Goal: Transaction & Acquisition: Download file/media

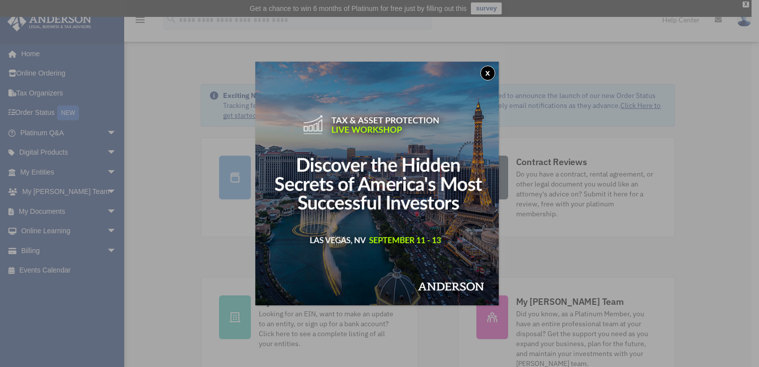
click at [46, 211] on div "x" at bounding box center [379, 183] width 759 height 367
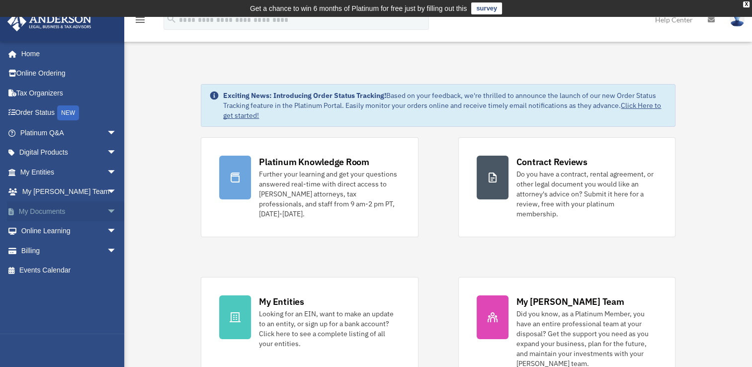
click at [91, 211] on link "My Documents arrow_drop_down" at bounding box center [69, 211] width 125 height 20
click at [50, 210] on link "My Documents arrow_drop_down" at bounding box center [69, 211] width 125 height 20
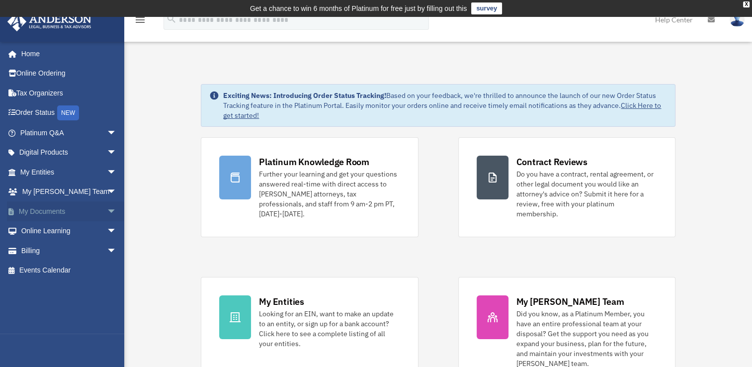
click at [107, 211] on span "arrow_drop_down" at bounding box center [117, 211] width 20 height 20
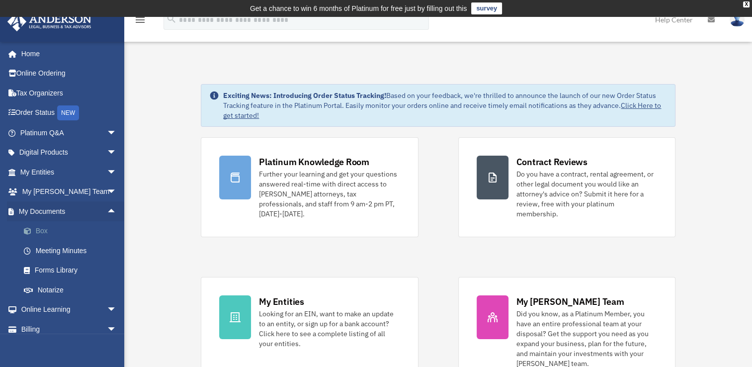
click at [49, 229] on link "Box" at bounding box center [73, 231] width 118 height 20
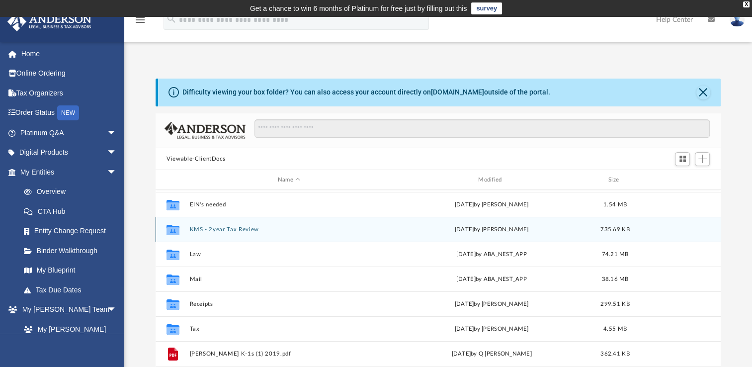
scroll to position [50, 0]
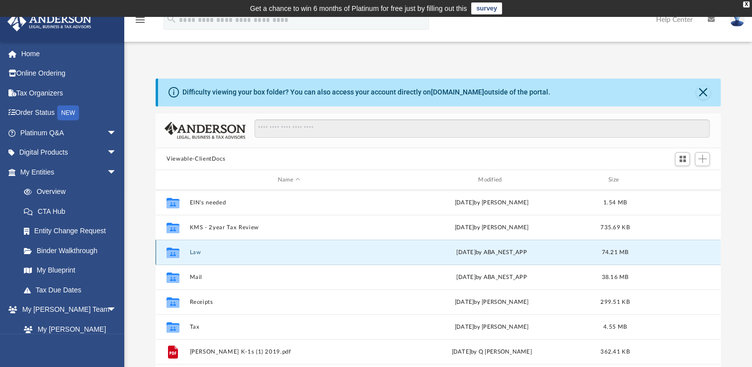
click at [200, 251] on button "Law" at bounding box center [289, 252] width 198 height 6
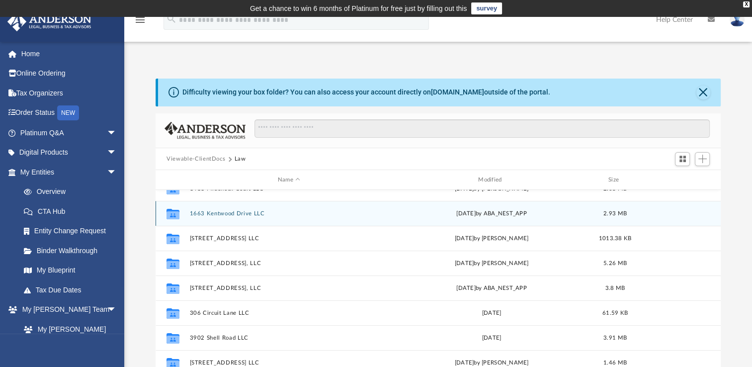
scroll to position [36, 0]
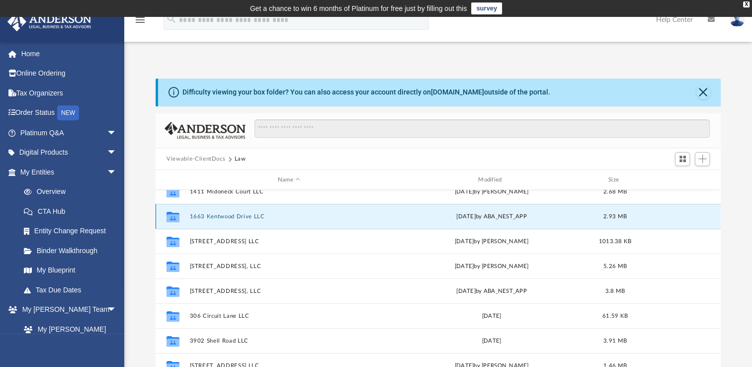
click at [248, 218] on button "1663 Kentwood Drive LLC" at bounding box center [289, 216] width 198 height 6
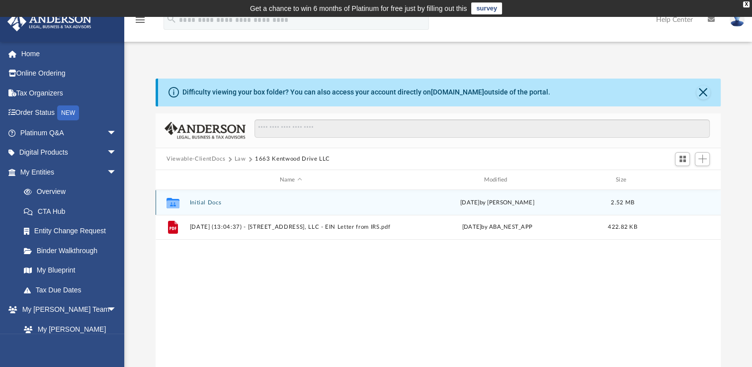
scroll to position [0, 0]
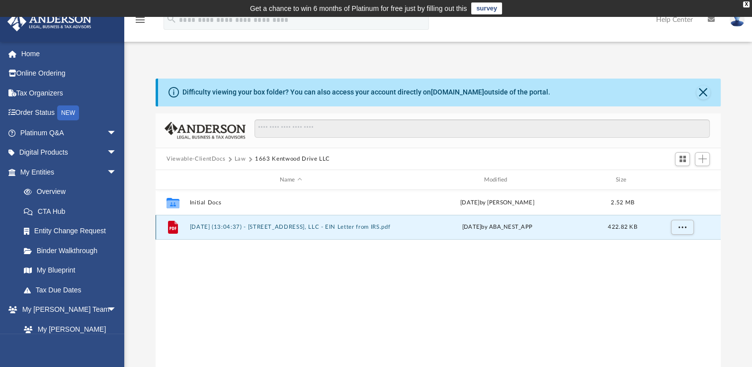
click at [233, 228] on button "[DATE] (13:04:37) - [STREET_ADDRESS], LLC - EIN Letter from IRS.pdf" at bounding box center [291, 227] width 202 height 6
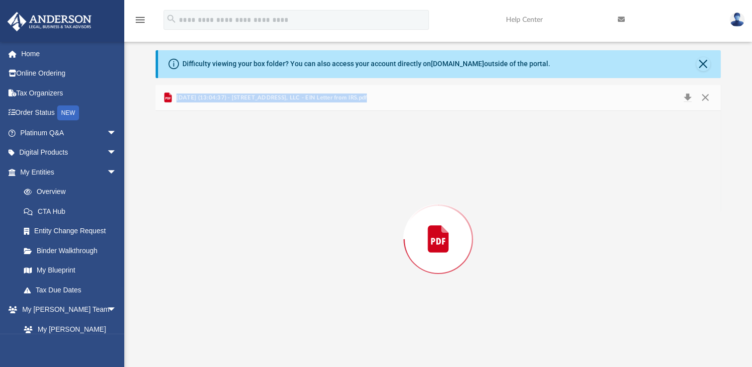
click at [233, 228] on div "Preview" at bounding box center [438, 239] width 565 height 256
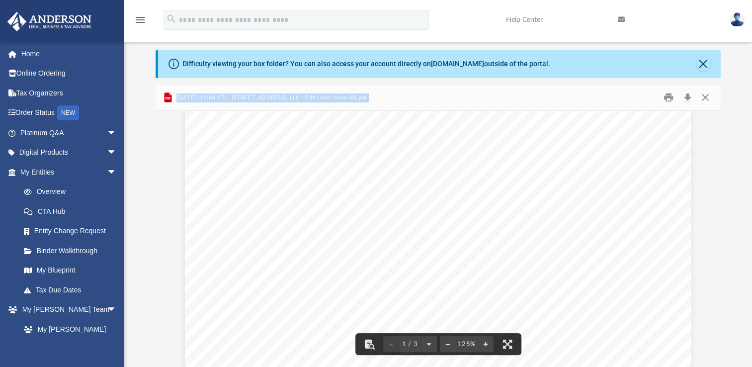
scroll to position [0, 0]
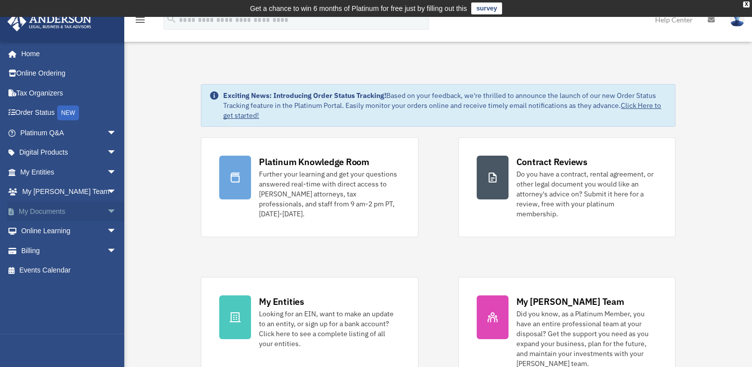
click at [107, 213] on span "arrow_drop_down" at bounding box center [117, 211] width 20 height 20
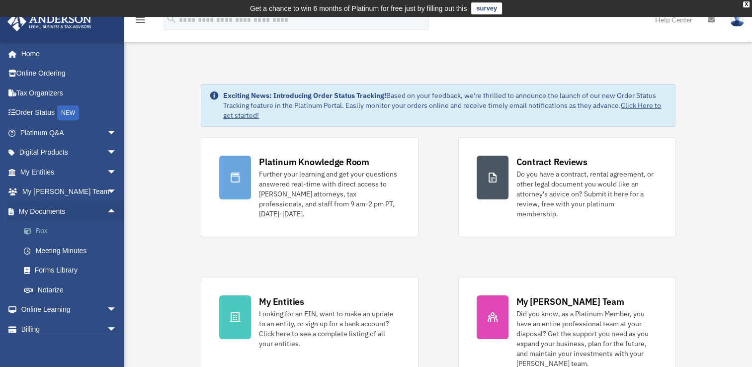
click at [49, 232] on link "Box" at bounding box center [73, 231] width 118 height 20
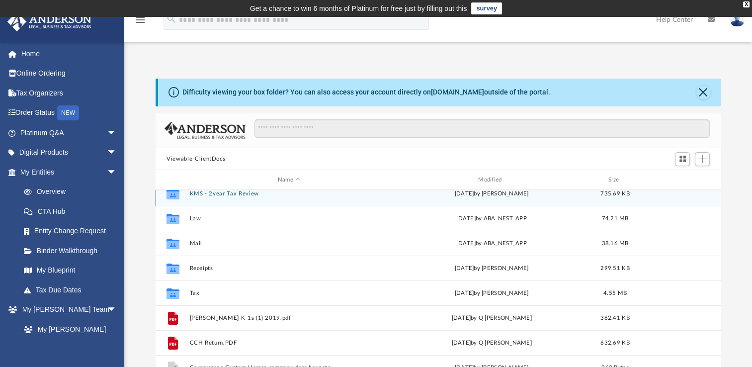
scroll to position [84, 0]
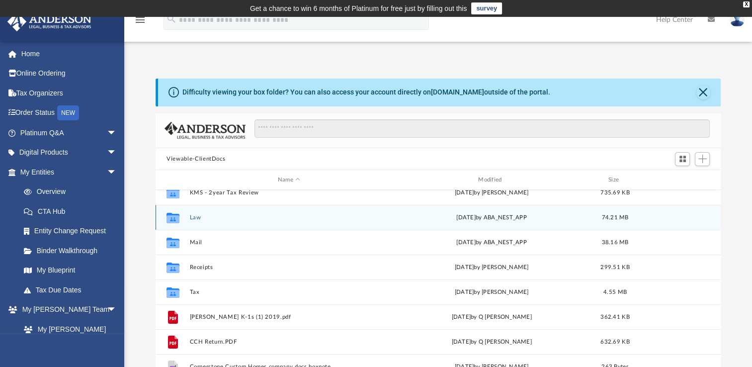
click at [197, 217] on button "Law" at bounding box center [289, 217] width 198 height 6
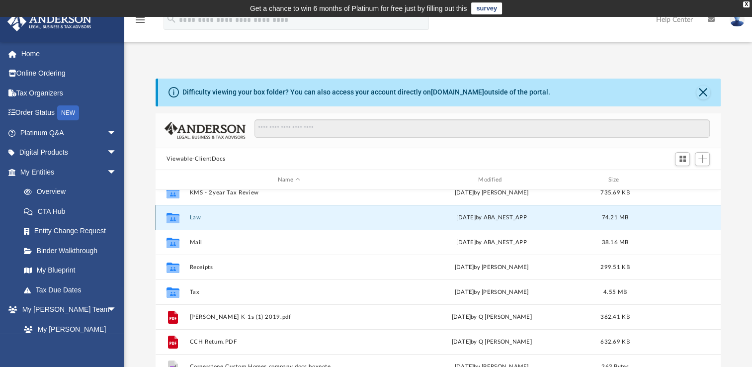
click at [197, 217] on button "Law" at bounding box center [289, 217] width 198 height 6
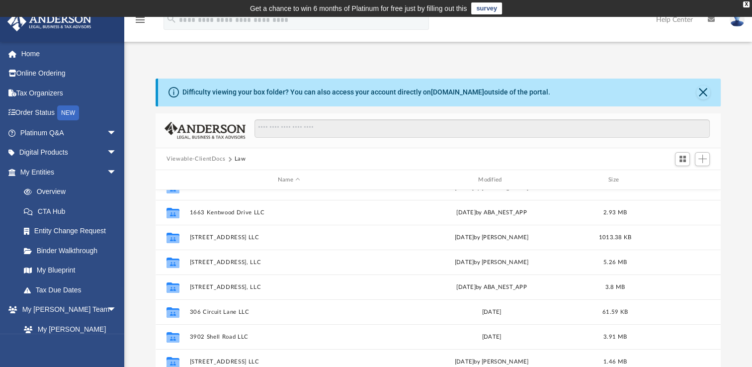
scroll to position [35, 0]
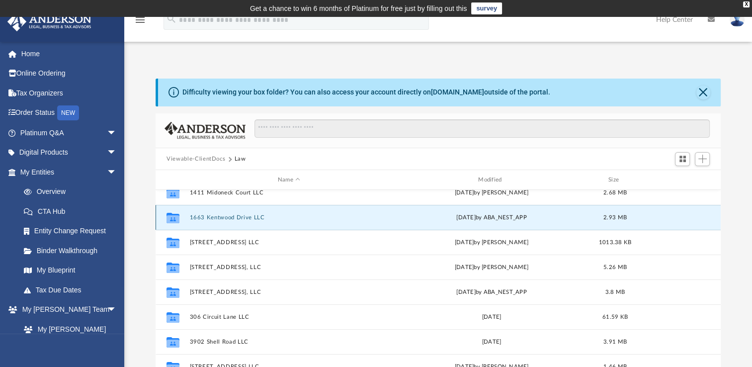
click at [237, 217] on button "1663 Kentwood Drive LLC" at bounding box center [289, 217] width 198 height 6
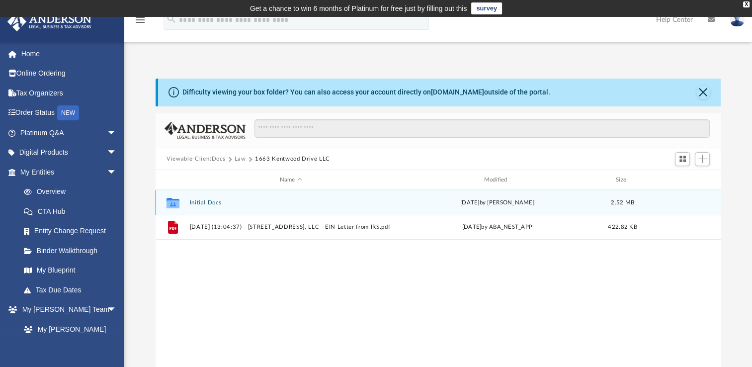
scroll to position [0, 0]
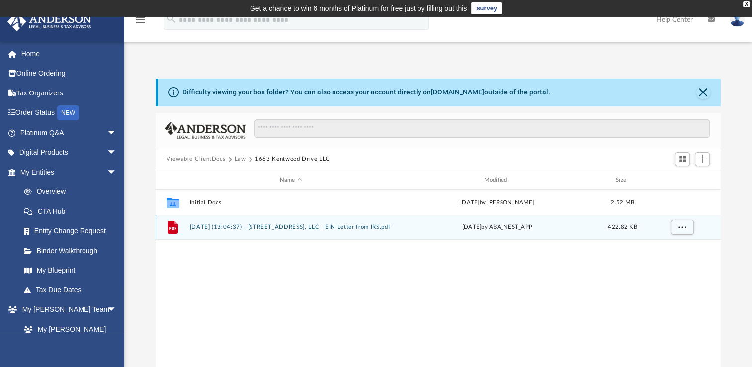
click at [255, 225] on button "[DATE] (13:04:37) - [STREET_ADDRESS], LLC - EIN Letter from IRS.pdf" at bounding box center [291, 227] width 202 height 6
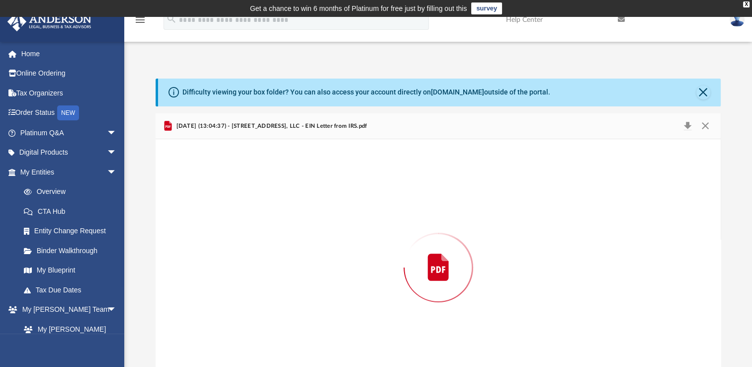
scroll to position [28, 0]
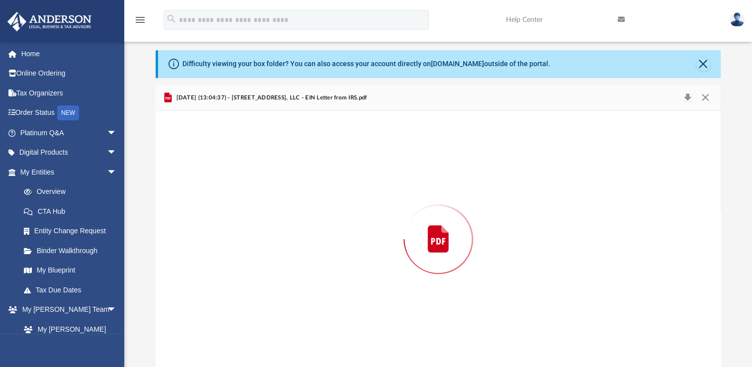
click at [255, 225] on div "Preview" at bounding box center [438, 239] width 565 height 256
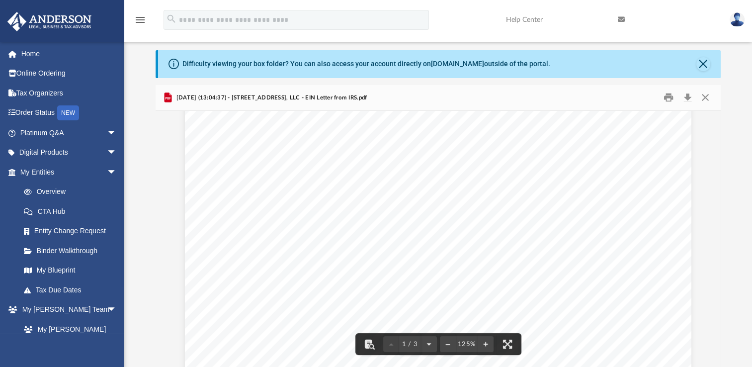
scroll to position [0, 0]
click at [709, 96] on button "Close" at bounding box center [705, 97] width 18 height 15
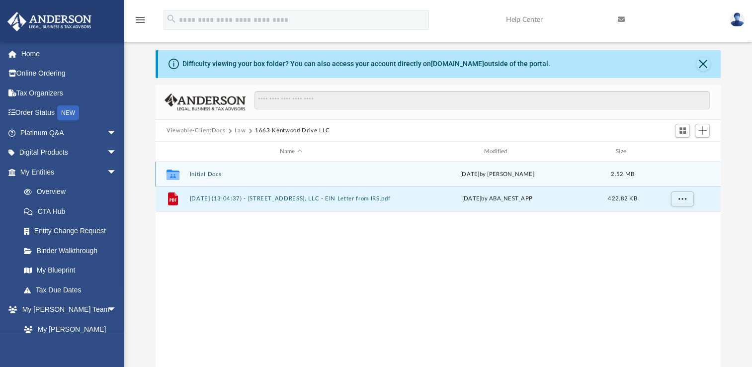
click at [218, 171] on button "Initial Docs" at bounding box center [291, 174] width 202 height 6
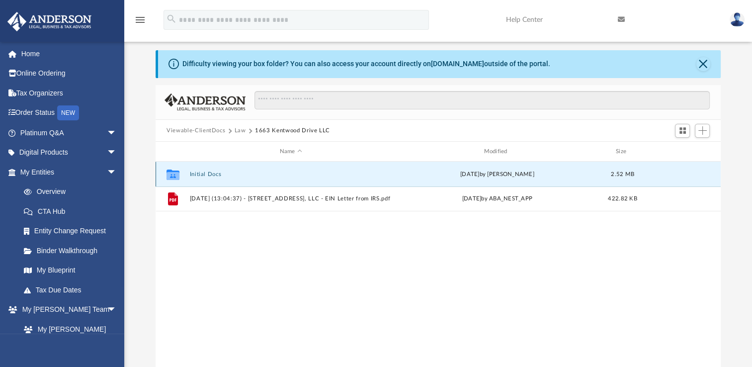
click at [218, 171] on button "Initial Docs" at bounding box center [291, 174] width 202 height 6
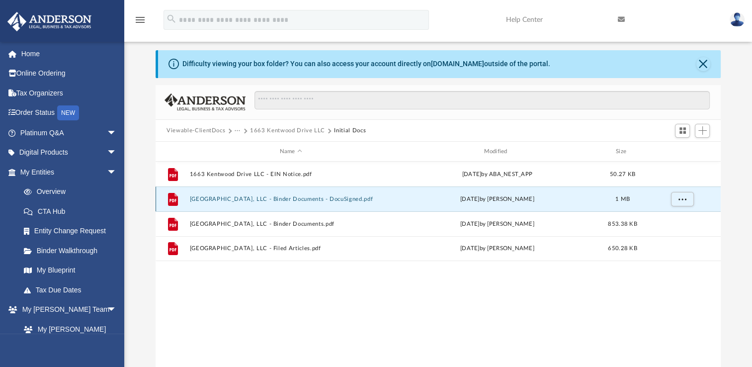
click at [302, 197] on button "1663 Kentwood Drive, LLC - Binder Documents - DocuSigned.pdf" at bounding box center [291, 199] width 202 height 6
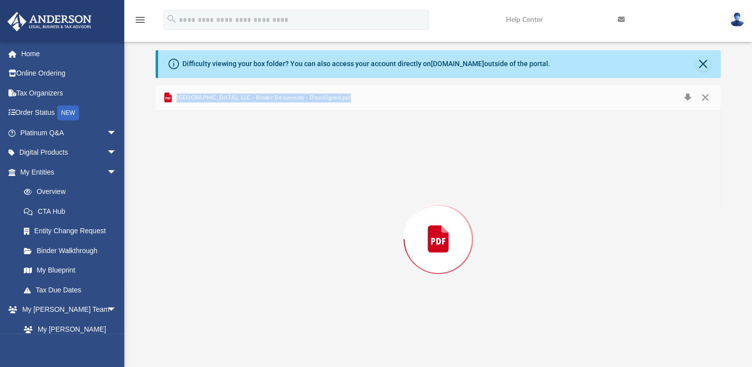
click at [302, 197] on div "Preview" at bounding box center [438, 239] width 565 height 256
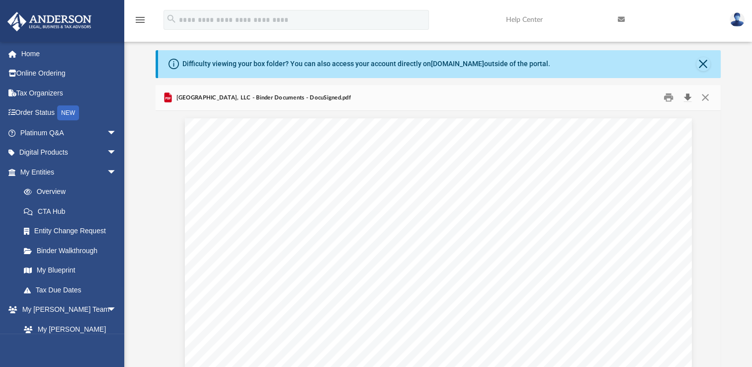
click at [686, 94] on button "Download" at bounding box center [687, 97] width 18 height 15
